Goal: Task Accomplishment & Management: Use online tool/utility

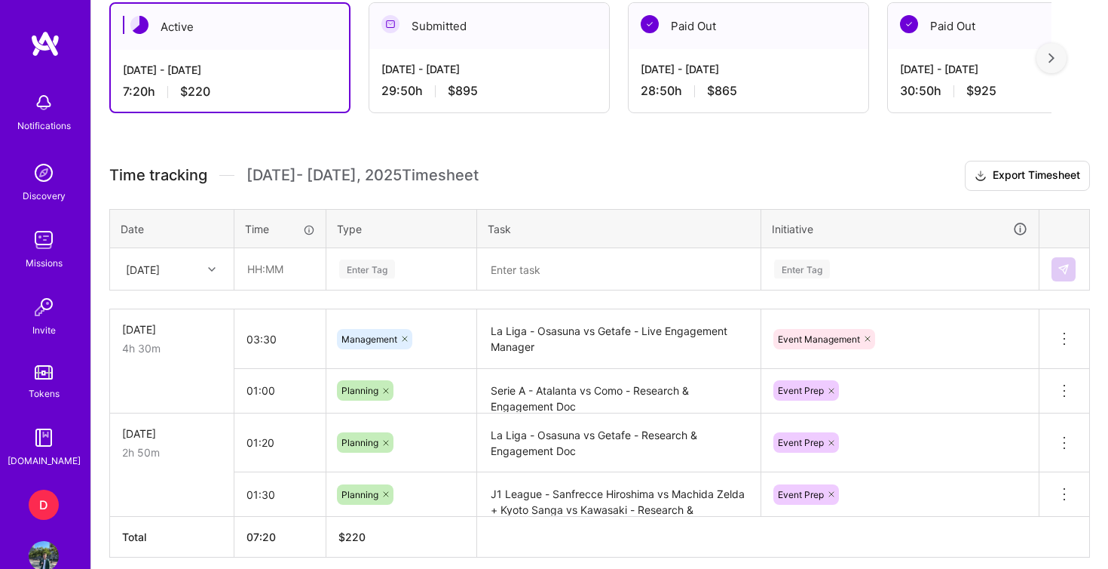
scroll to position [439, 0]
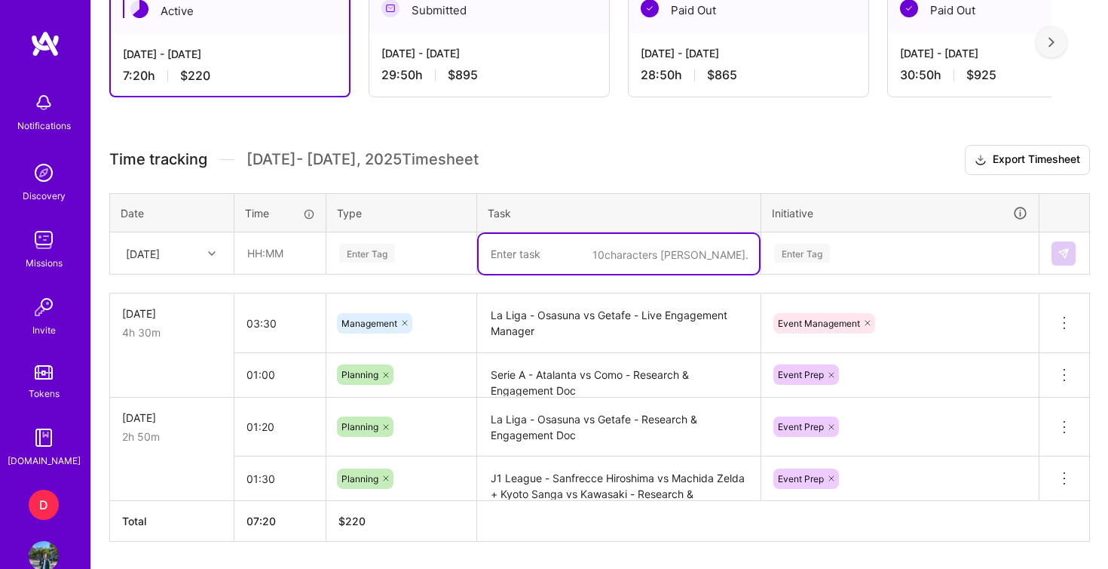
click at [518, 261] on textarea at bounding box center [619, 254] width 280 height 40
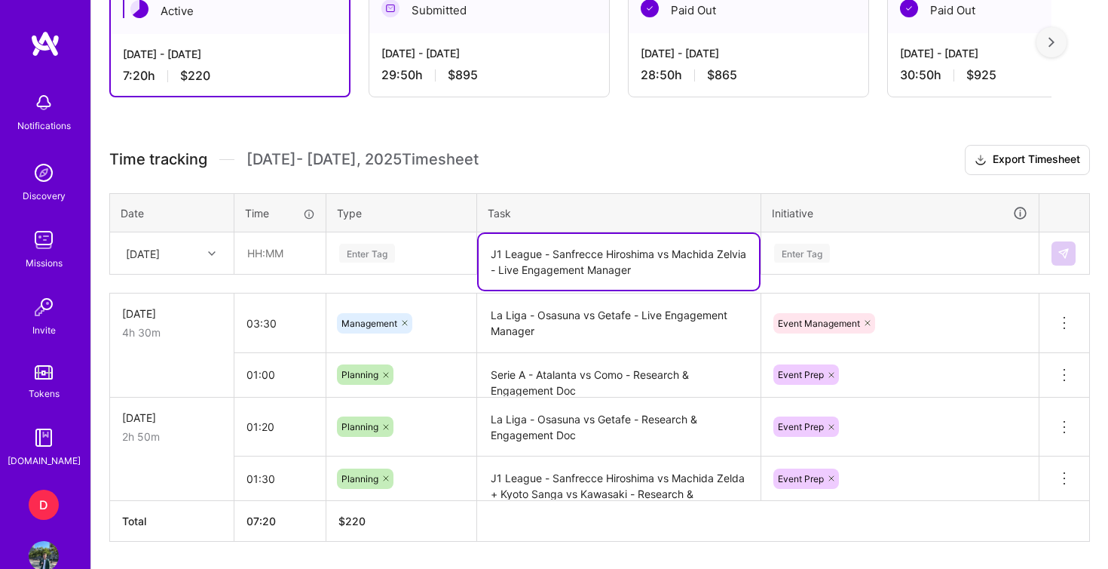
type textarea "J1 League - Sanfrecce Hiroshima vs Machida Zelvia - Live Engagement Manager"
click at [441, 251] on div "Enter Tag" at bounding box center [401, 253] width 127 height 19
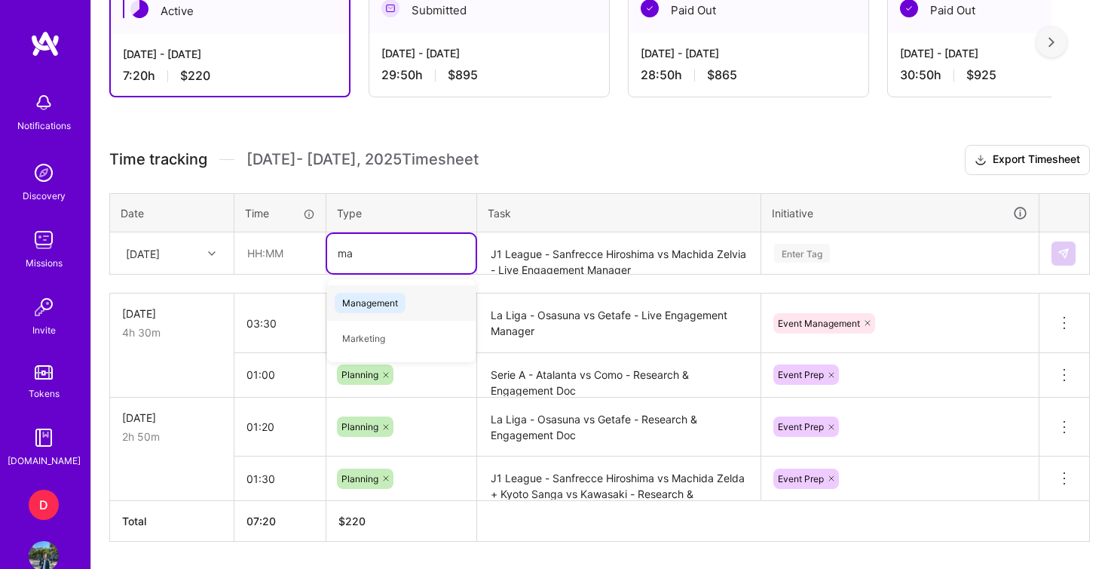
type input "man"
click at [426, 301] on div "Management" at bounding box center [401, 302] width 149 height 35
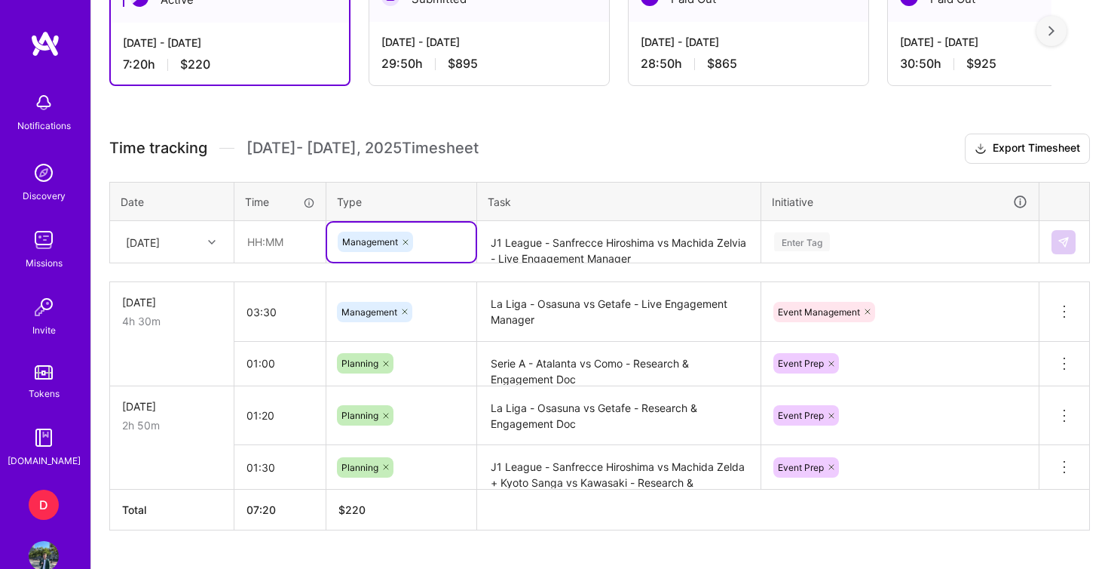
click at [810, 256] on div "Enter Tag" at bounding box center [900, 241] width 276 height 39
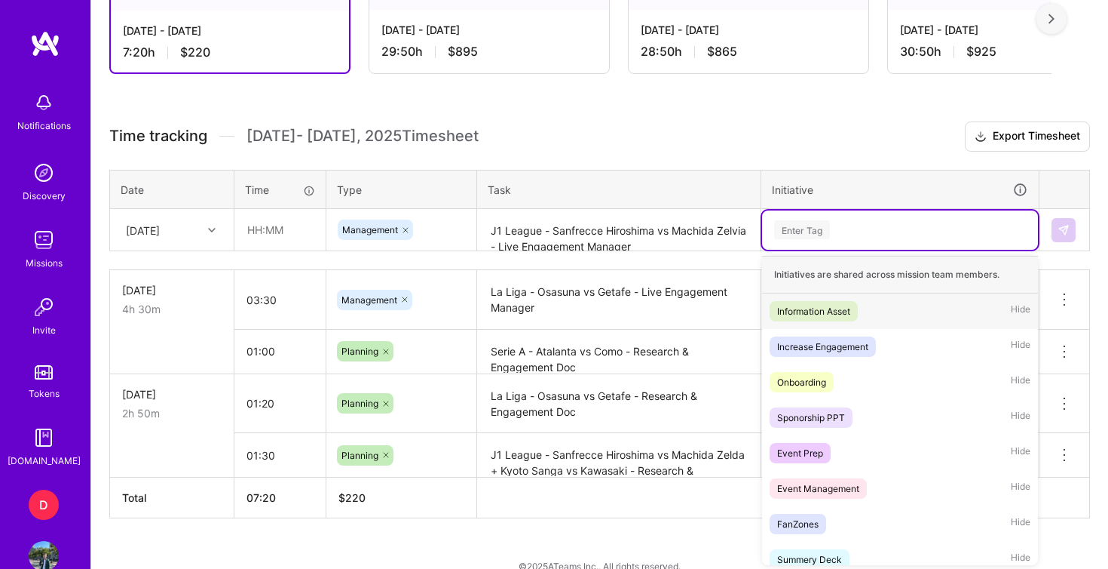
scroll to position [464, 0]
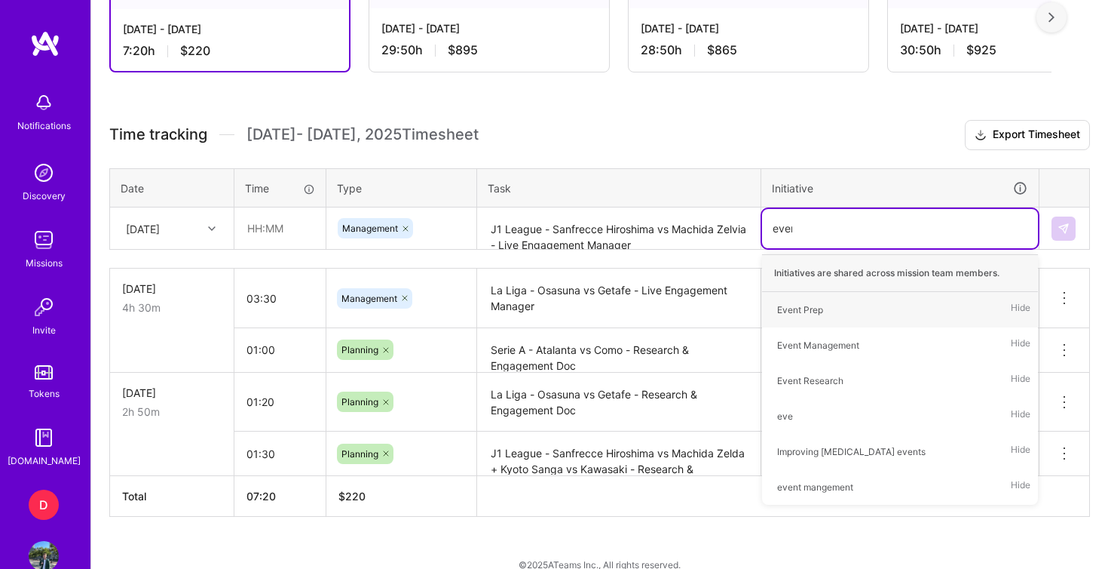
type input "event"
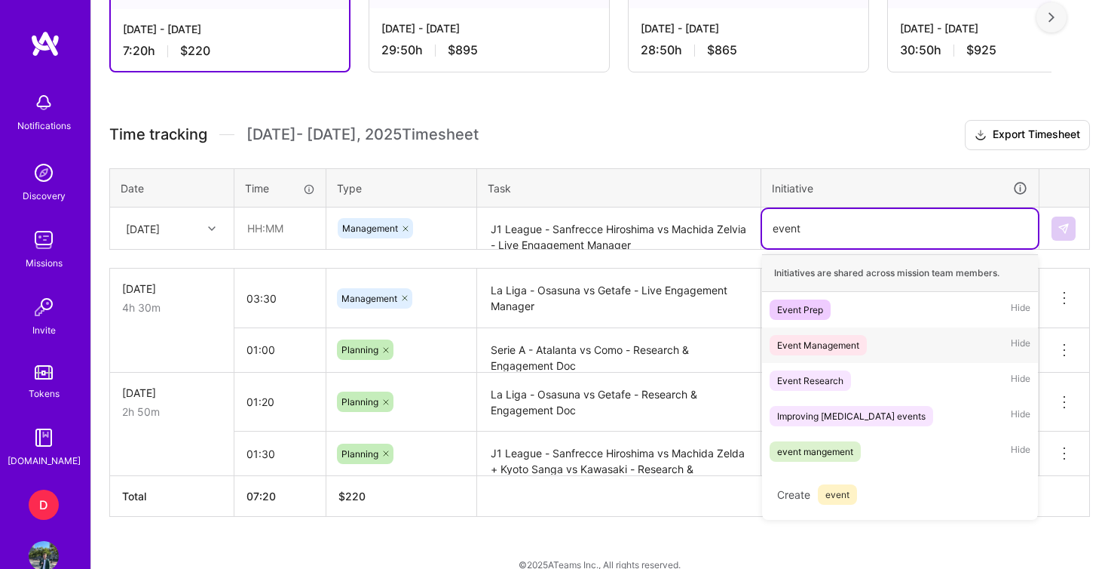
click at [826, 349] on div "Event Management" at bounding box center [818, 345] width 82 height 16
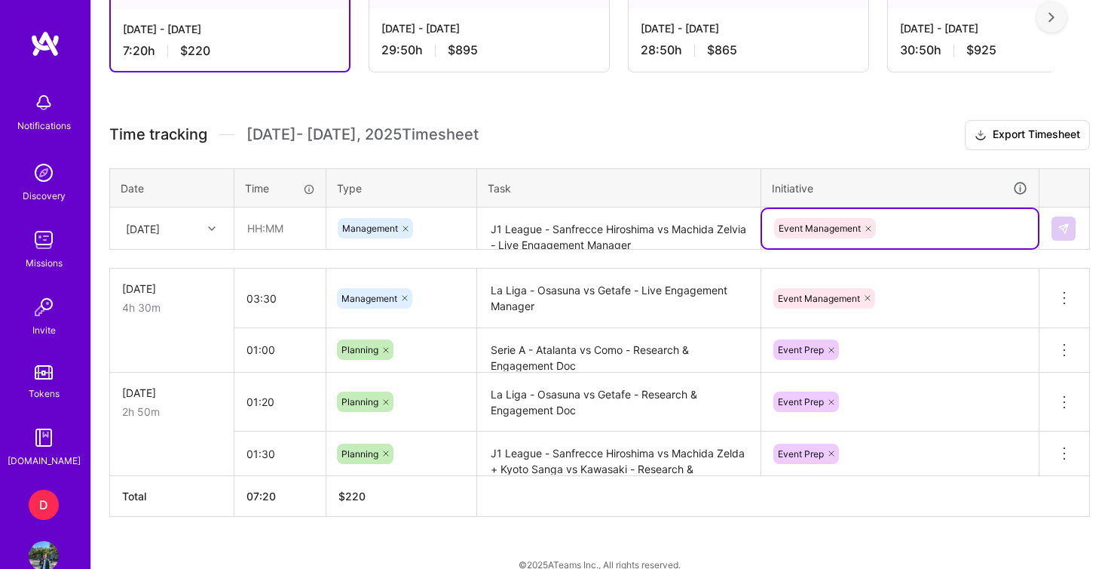
click at [709, 140] on h3 "Time tracking [DATE] - [DATE] Timesheet Export Timesheet" at bounding box center [599, 135] width 981 height 30
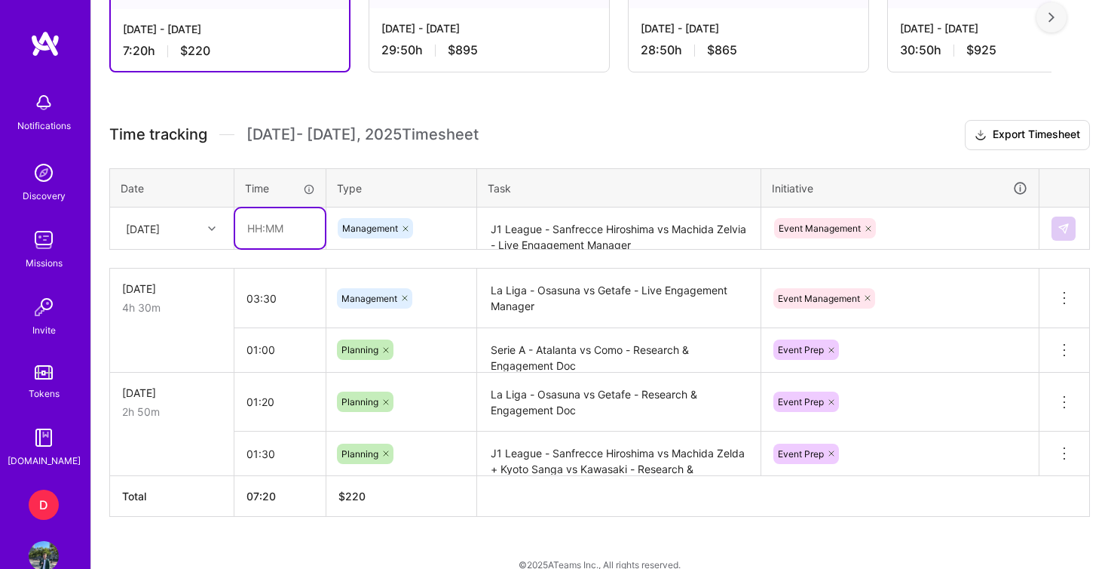
click at [260, 225] on input "text" at bounding box center [280, 228] width 90 height 40
type input "03:00"
click at [1066, 223] on img at bounding box center [1064, 228] width 12 height 12
